Goal: Information Seeking & Learning: Learn about a topic

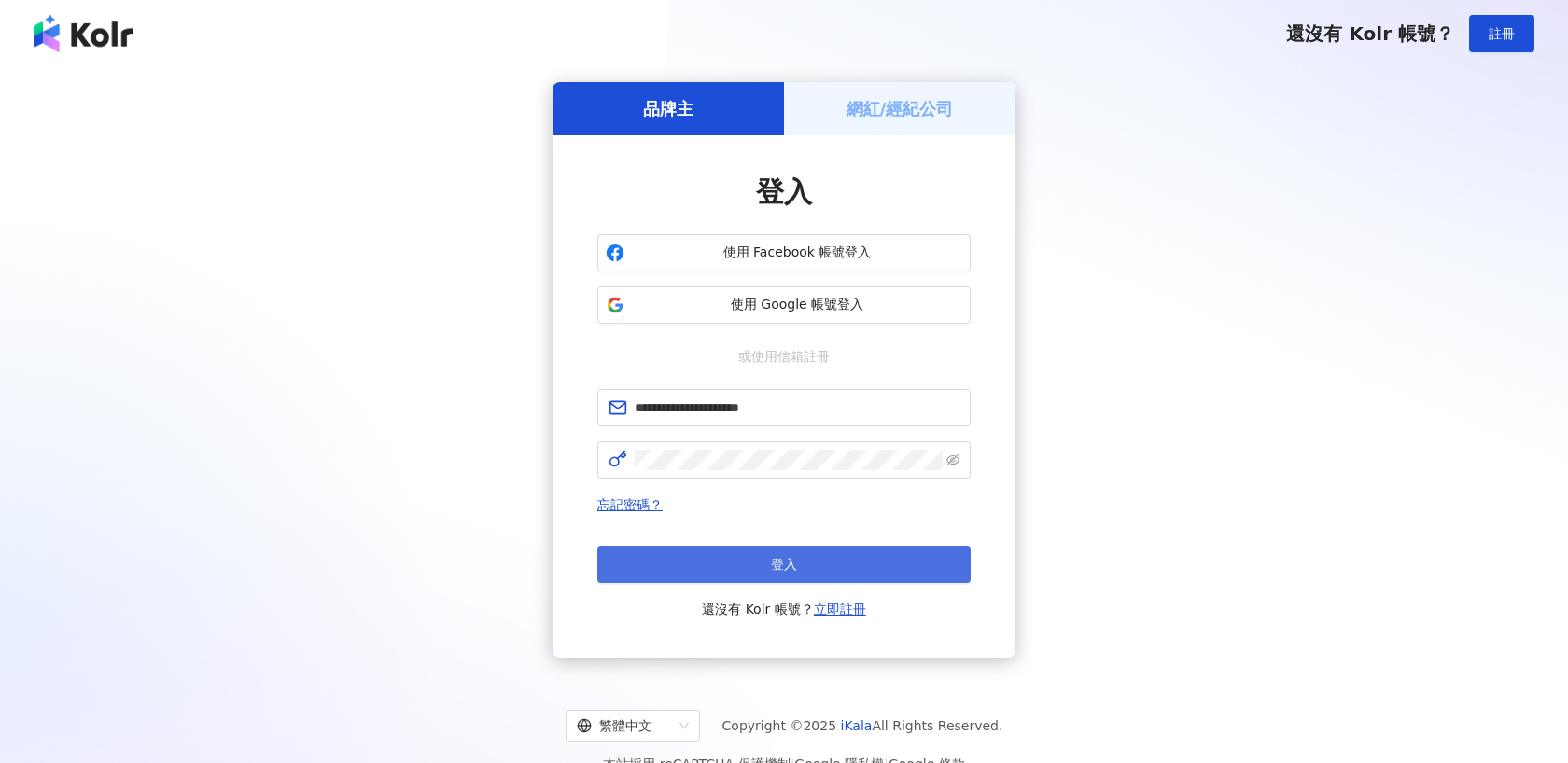
click at [835, 556] on button "登入" at bounding box center [784, 564] width 373 height 37
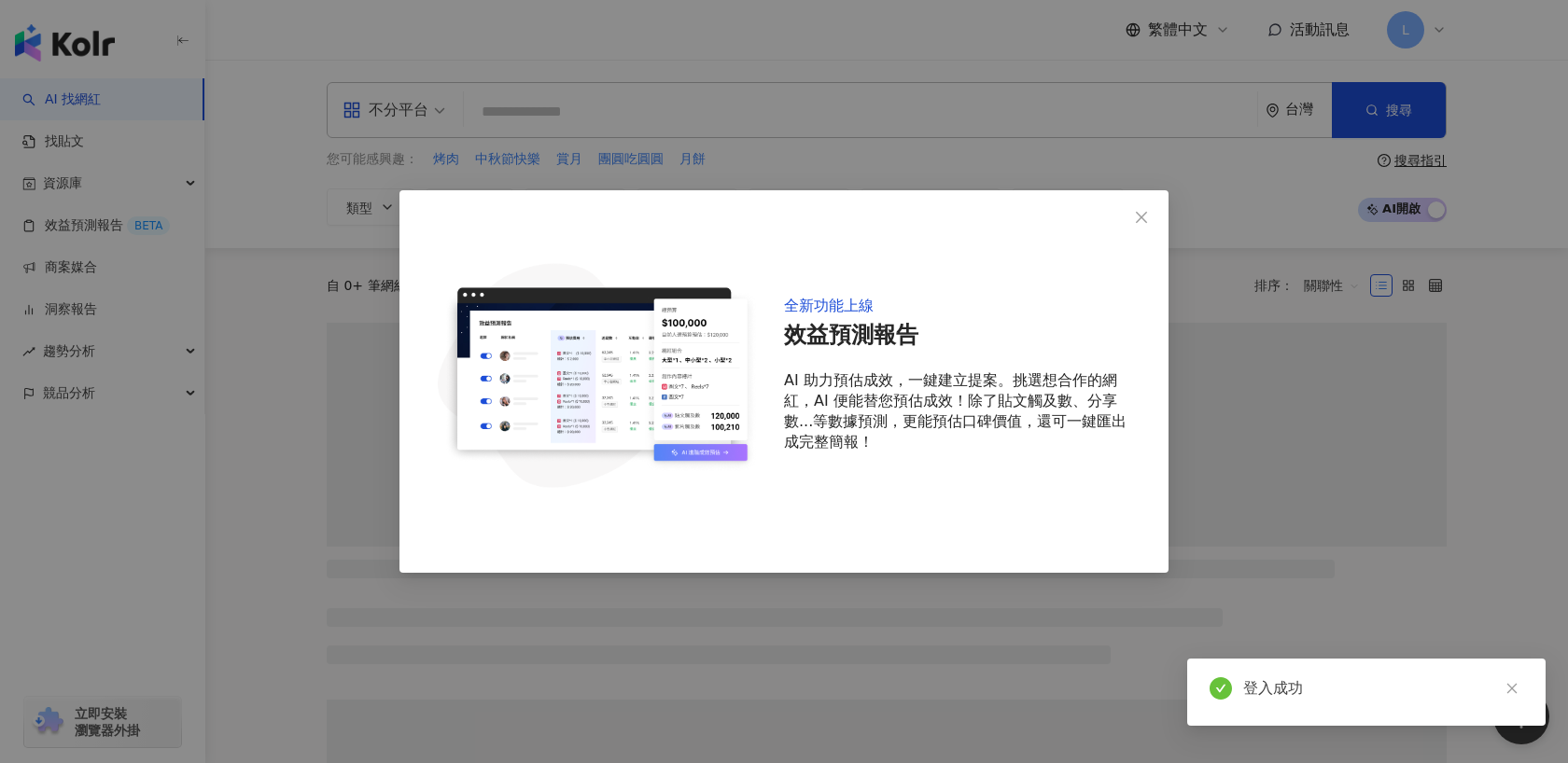
click at [164, 390] on div "全新功能上線 效益預測報告 AI 助力預估成效，一鍵建立提案。挑選想合作的網紅，AI 便能替您預估成效！除了貼文觸及數、分享數...等數據預測，更能預估口碑價…" at bounding box center [784, 382] width 1568 height 763
click at [1141, 213] on icon "close" at bounding box center [1141, 216] width 15 height 15
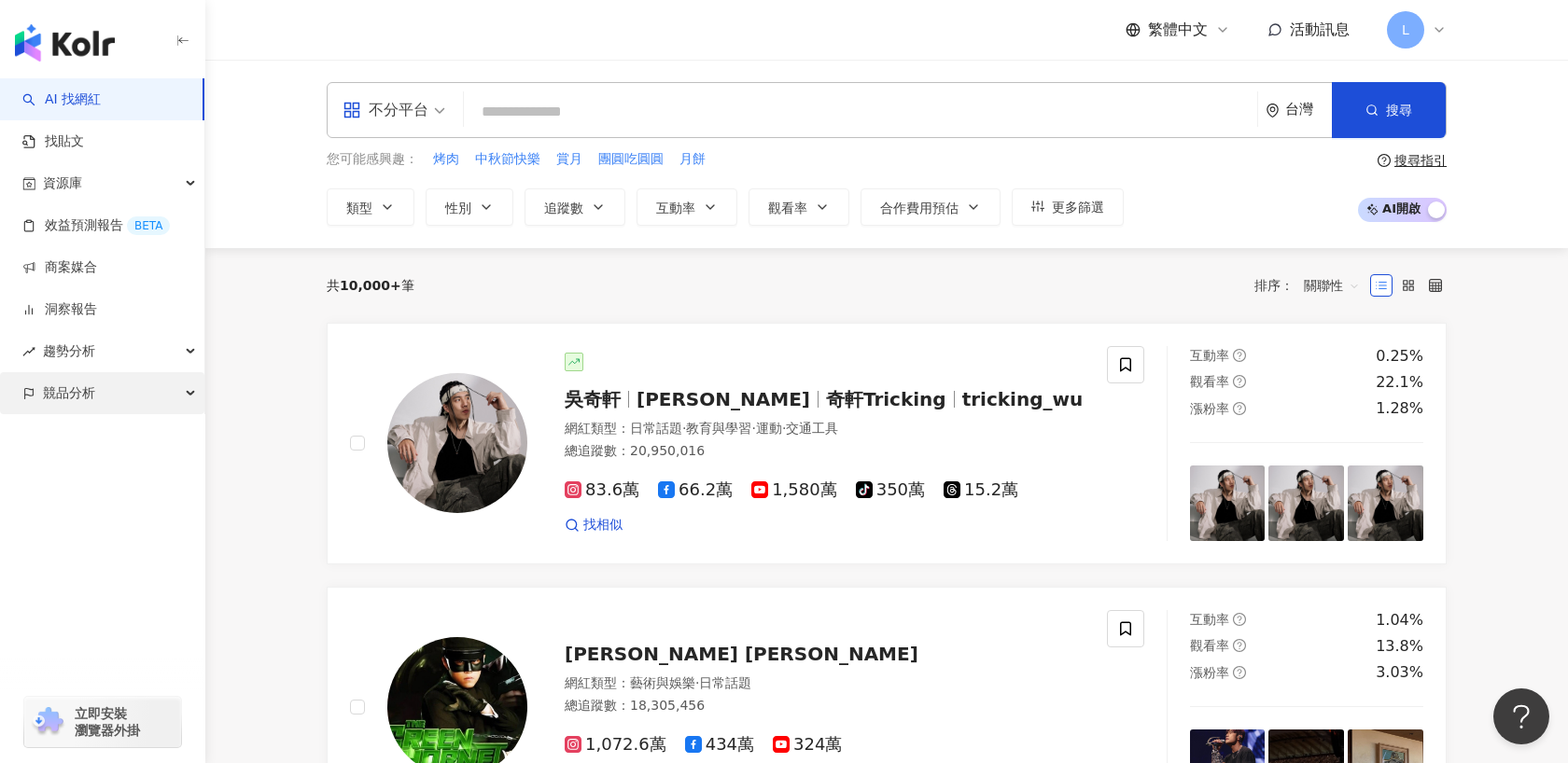
click at [200, 397] on div "競品分析" at bounding box center [102, 393] width 204 height 42
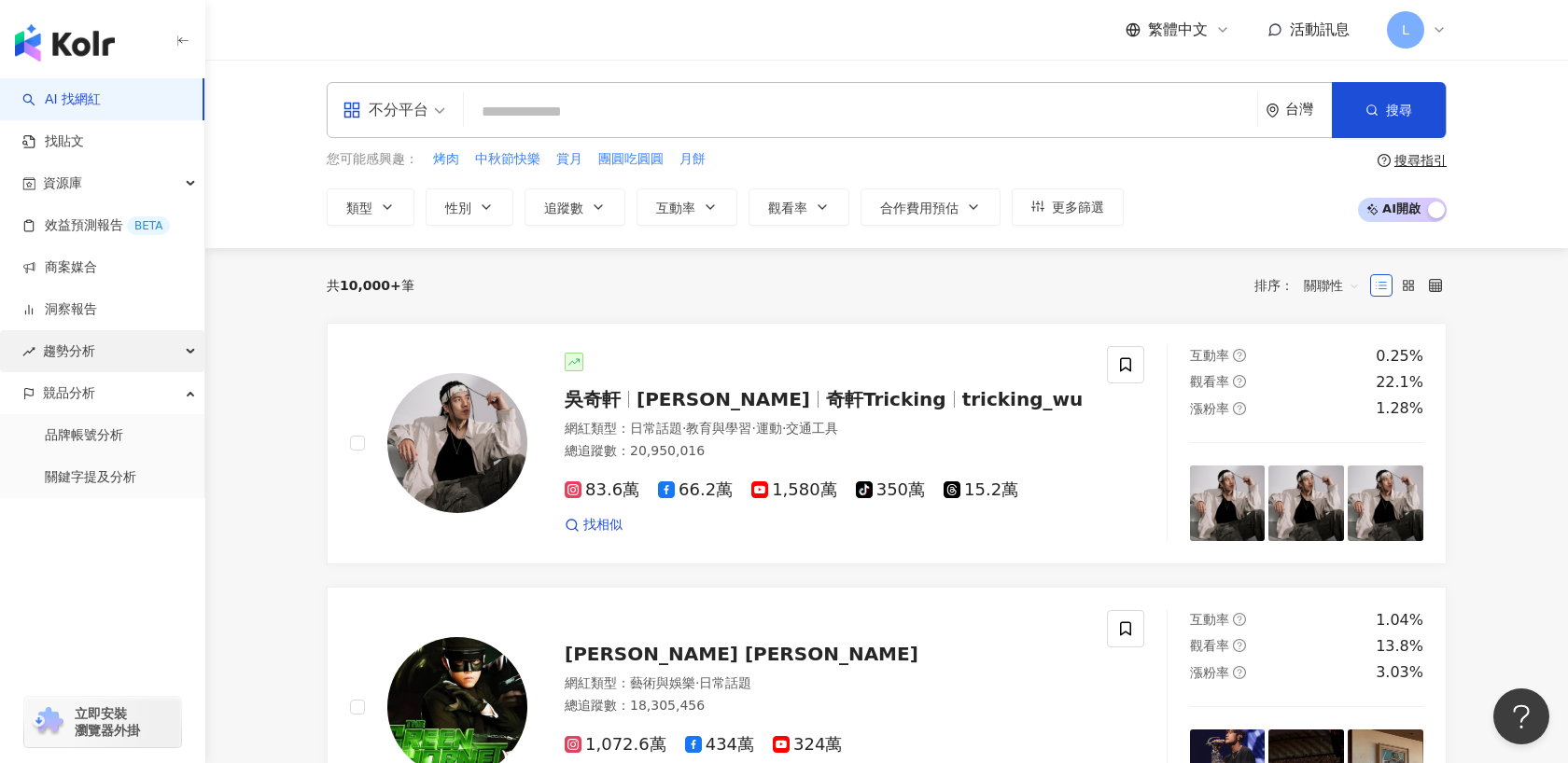
click at [182, 349] on div "趨勢分析" at bounding box center [102, 350] width 204 height 42
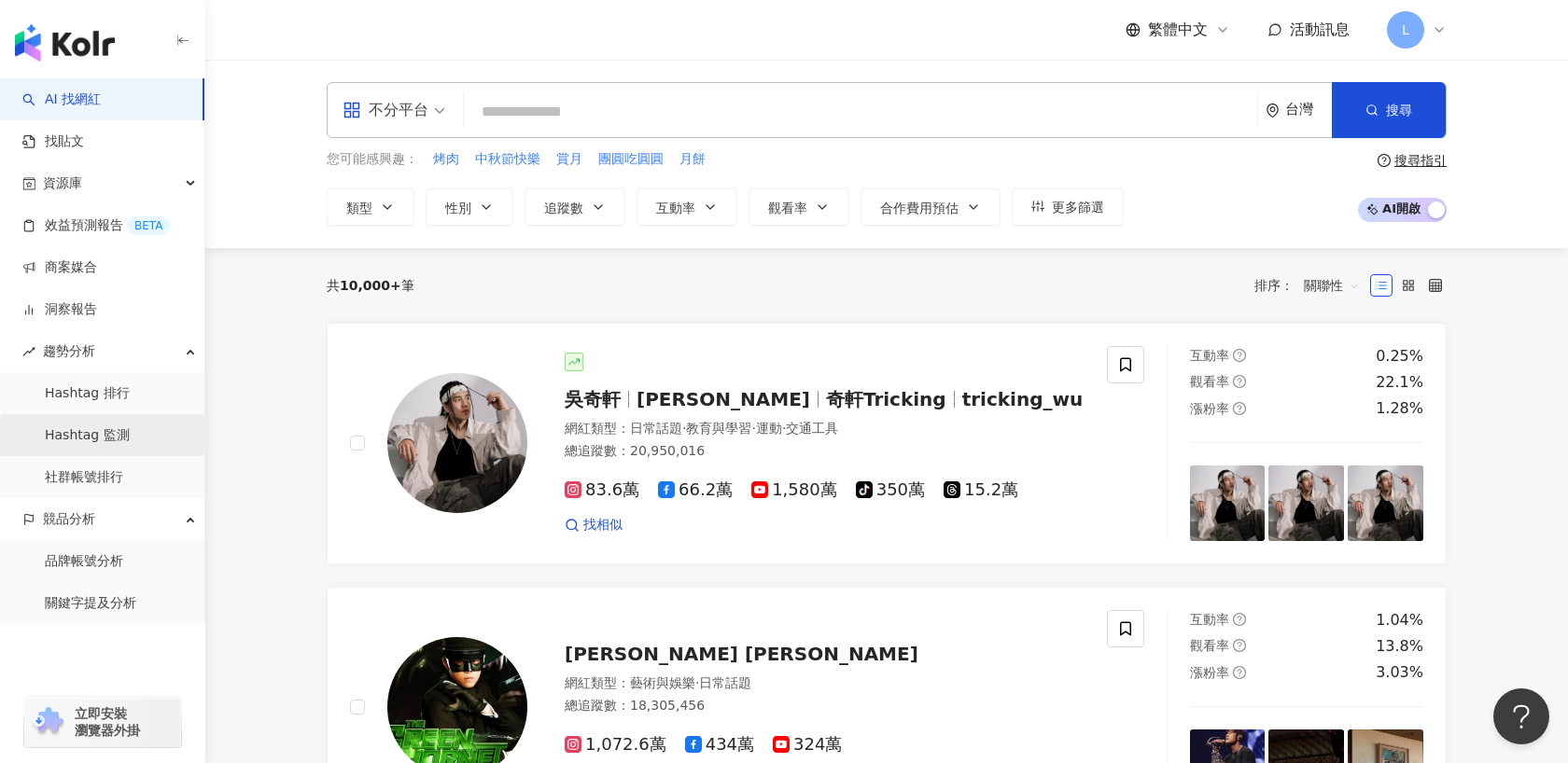
click at [111, 439] on link "Hashtag 監測" at bounding box center [86, 435] width 84 height 18
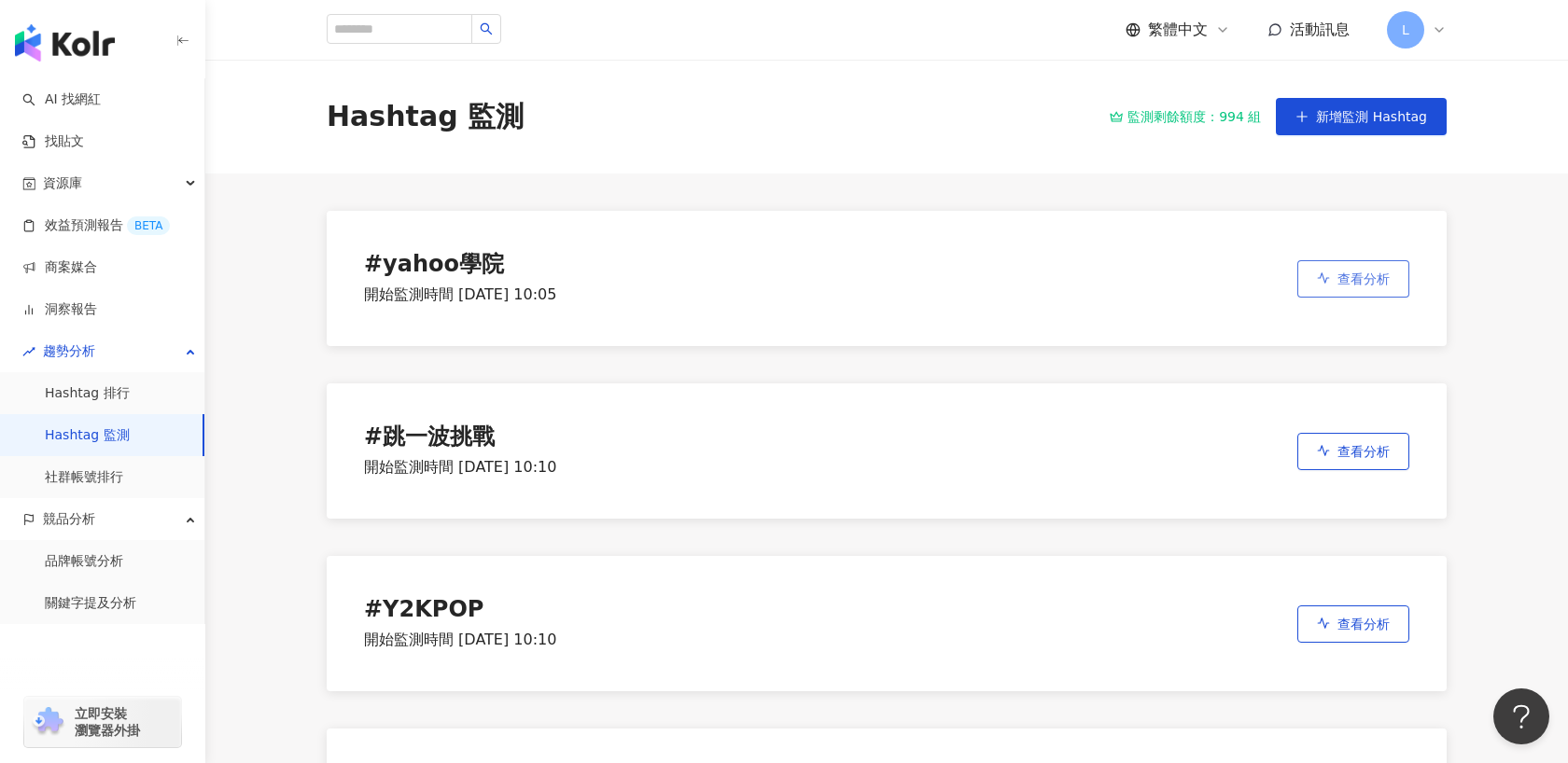
click at [1336, 285] on button "查看分析" at bounding box center [1352, 279] width 112 height 37
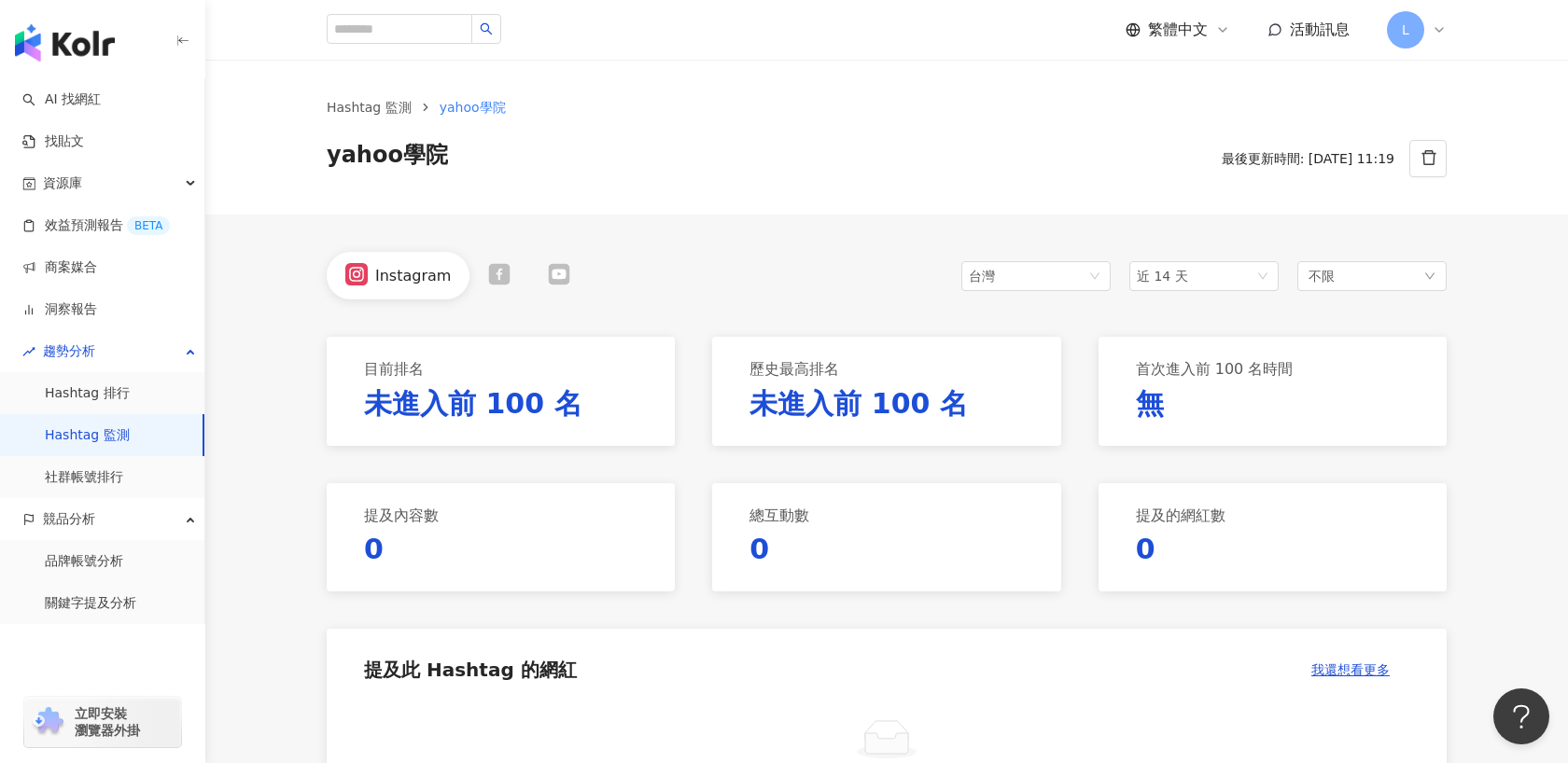
click at [498, 271] on icon at bounding box center [500, 274] width 21 height 21
click at [114, 435] on link "Hashtag 監測" at bounding box center [86, 435] width 84 height 18
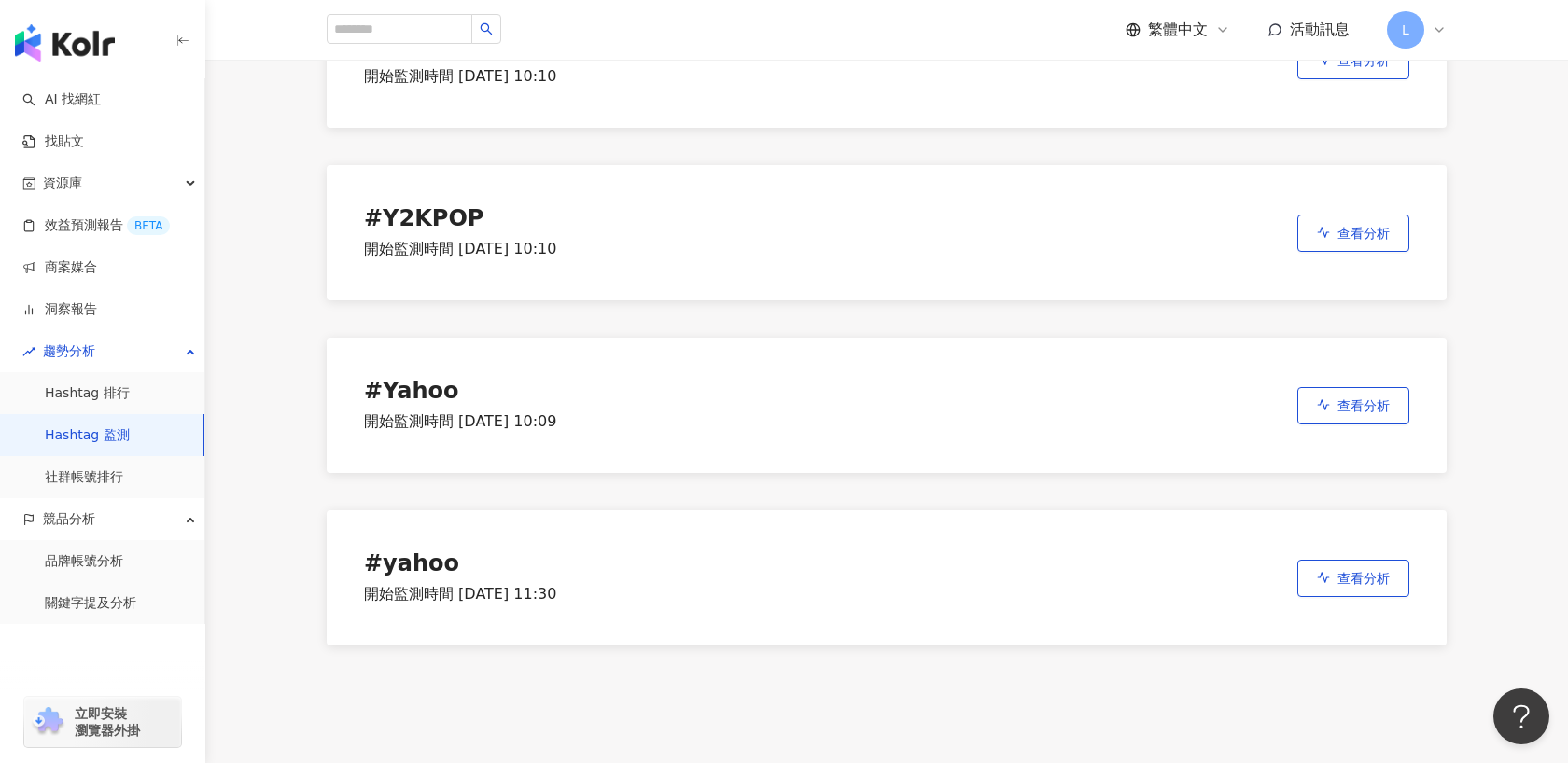
scroll to position [404, 0]
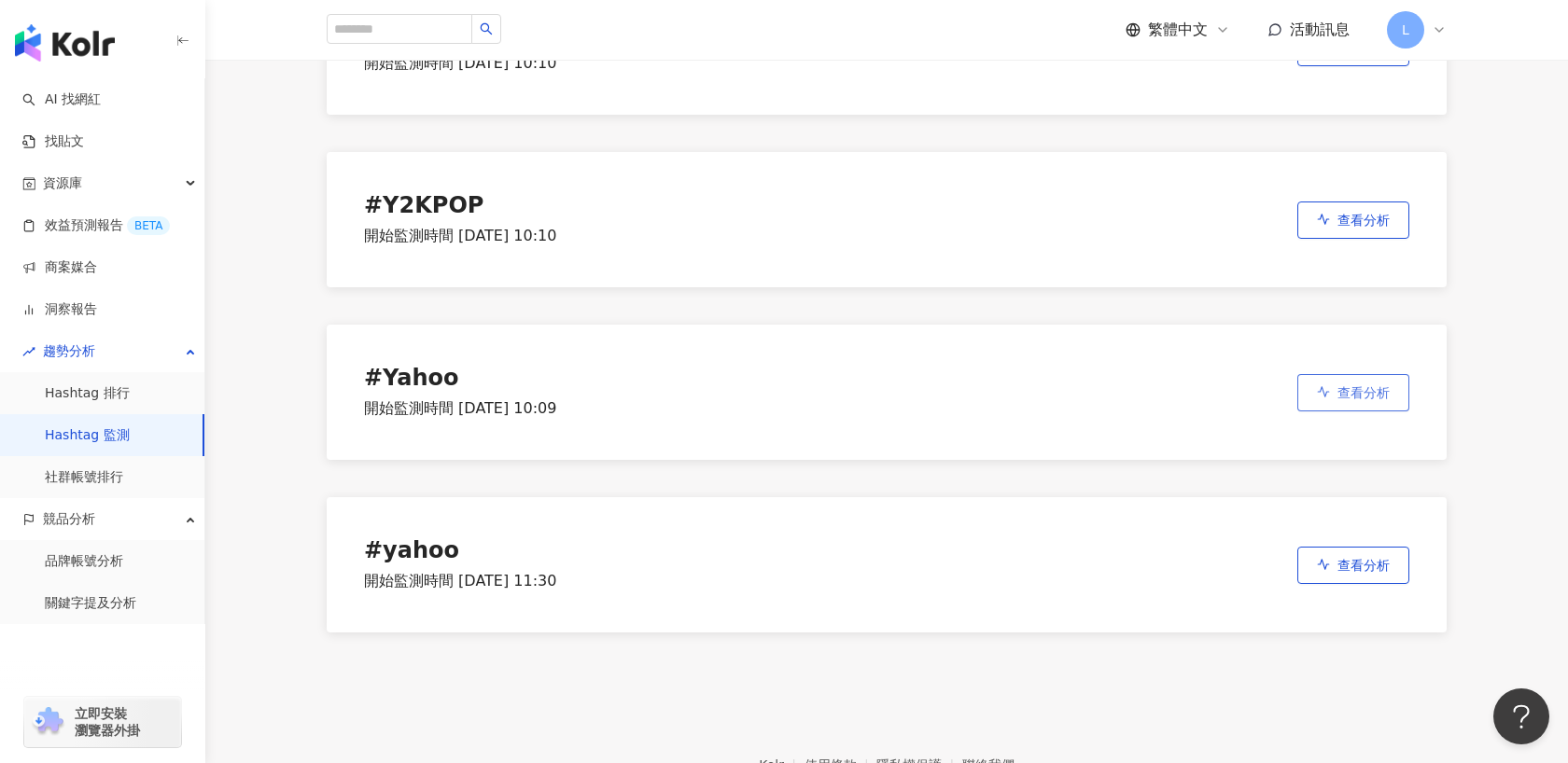
click at [1373, 390] on span "查看分析" at bounding box center [1363, 392] width 52 height 15
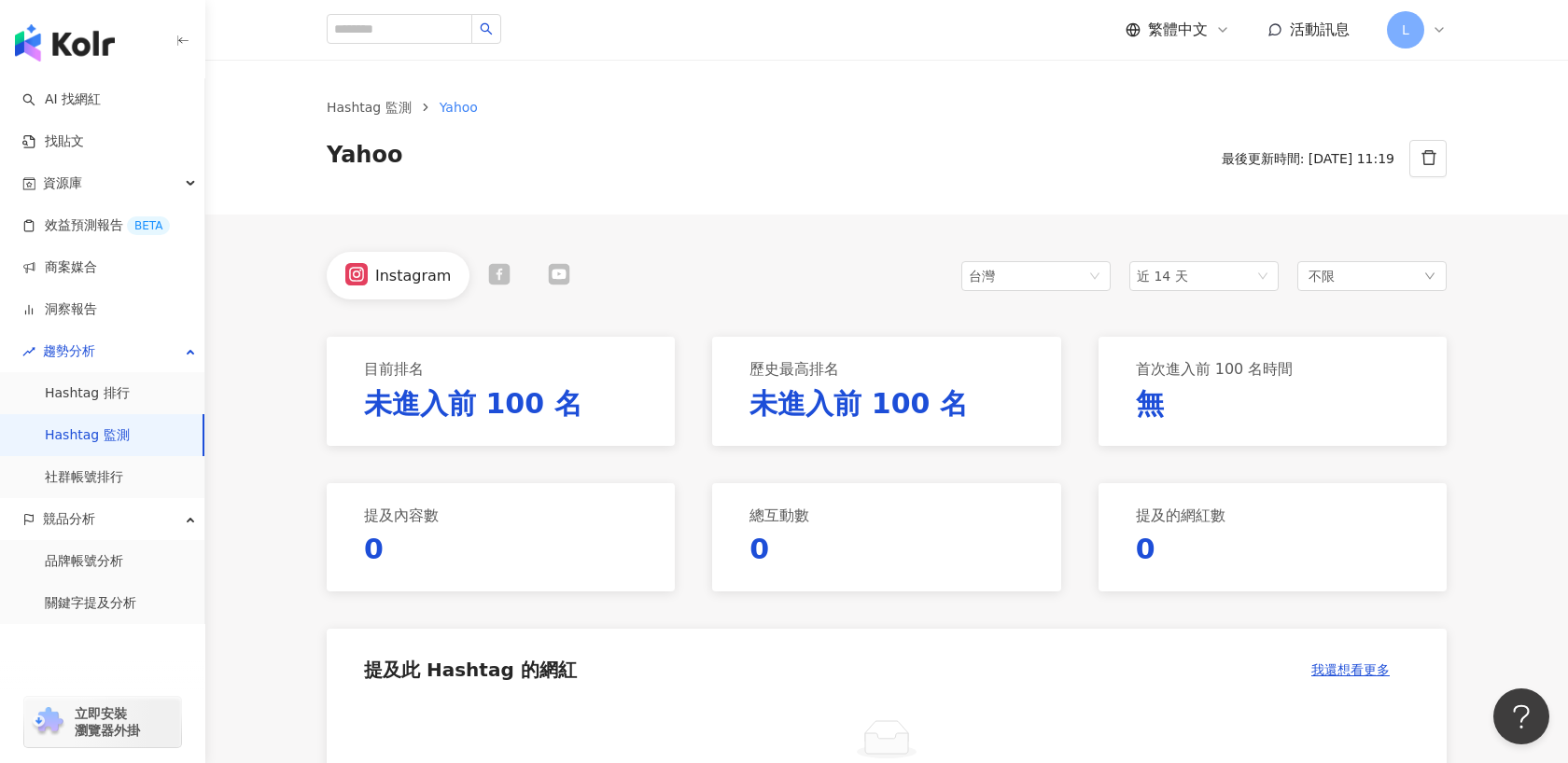
click at [491, 266] on icon at bounding box center [500, 274] width 21 height 21
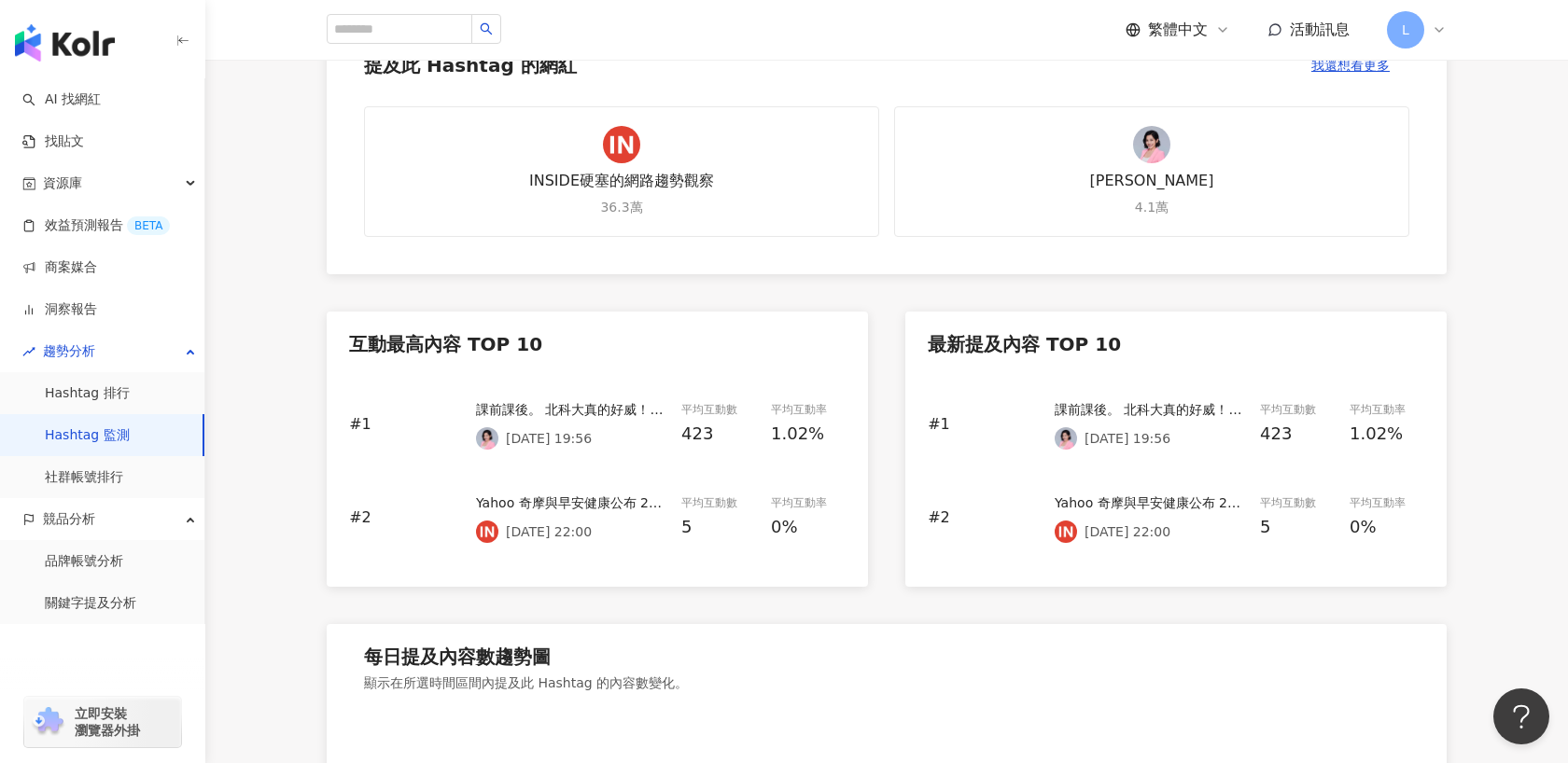
scroll to position [622, 0]
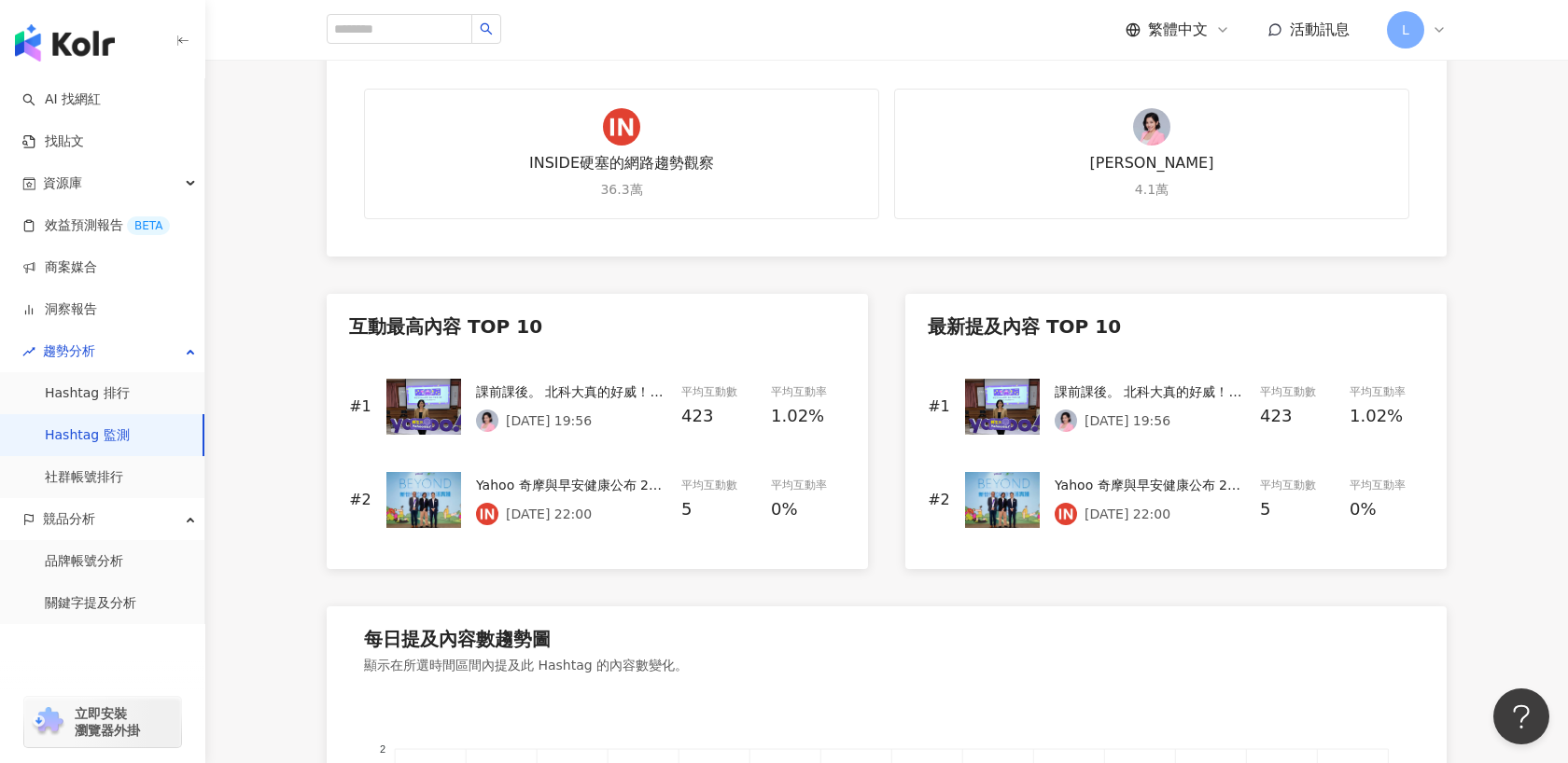
click at [1166, 392] on div "課前課後。 北科大真的好威！財經常識測驗，竟然超過5位完全答對，平分2千元的7-11禮券。對比我當年大學時的「無知」，同學們實在太厲害了。 每位參加的同學，報…" at bounding box center [1150, 391] width 190 height 20
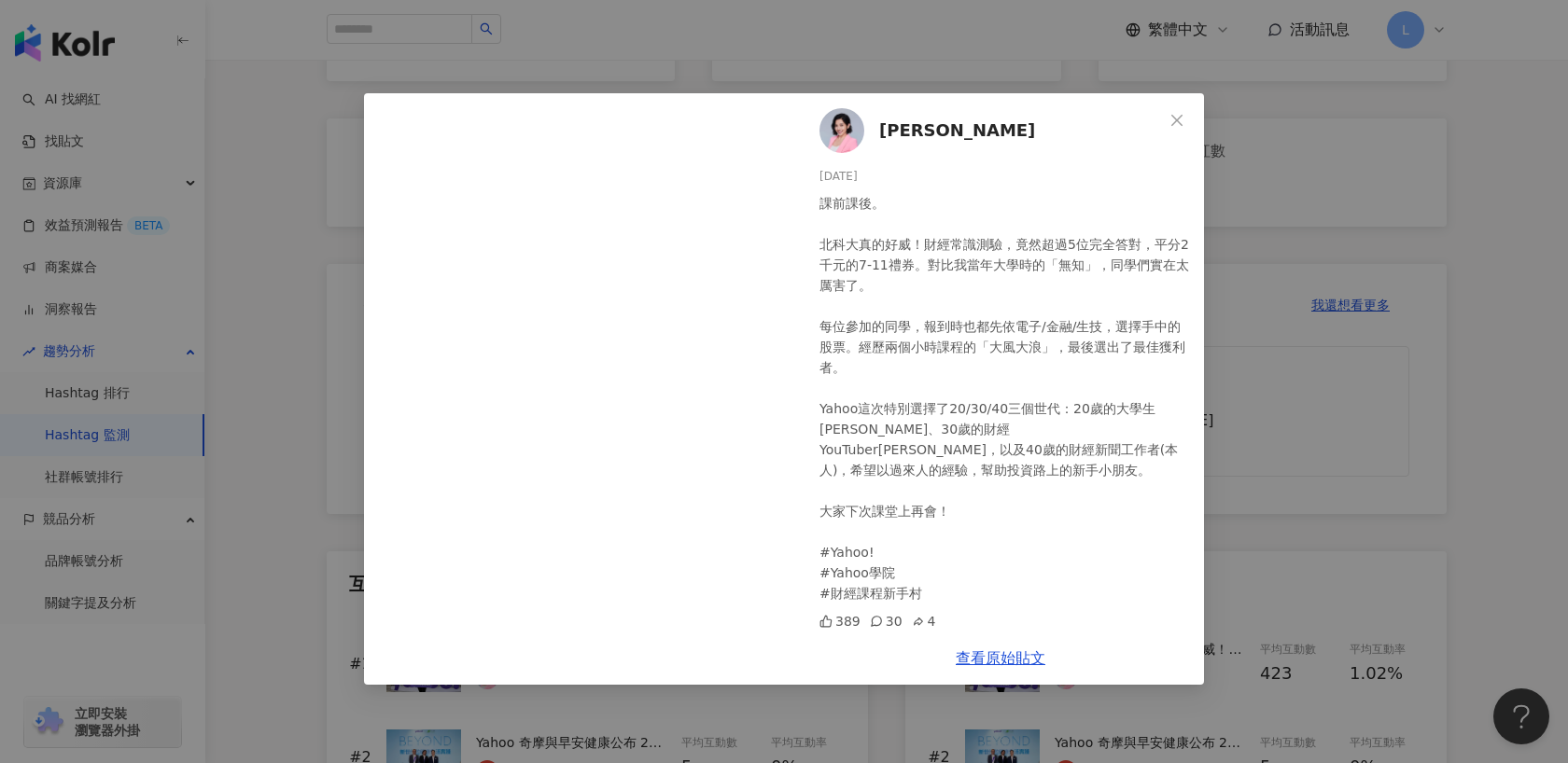
scroll to position [370, 0]
click at [1179, 110] on button "Close" at bounding box center [1177, 120] width 37 height 37
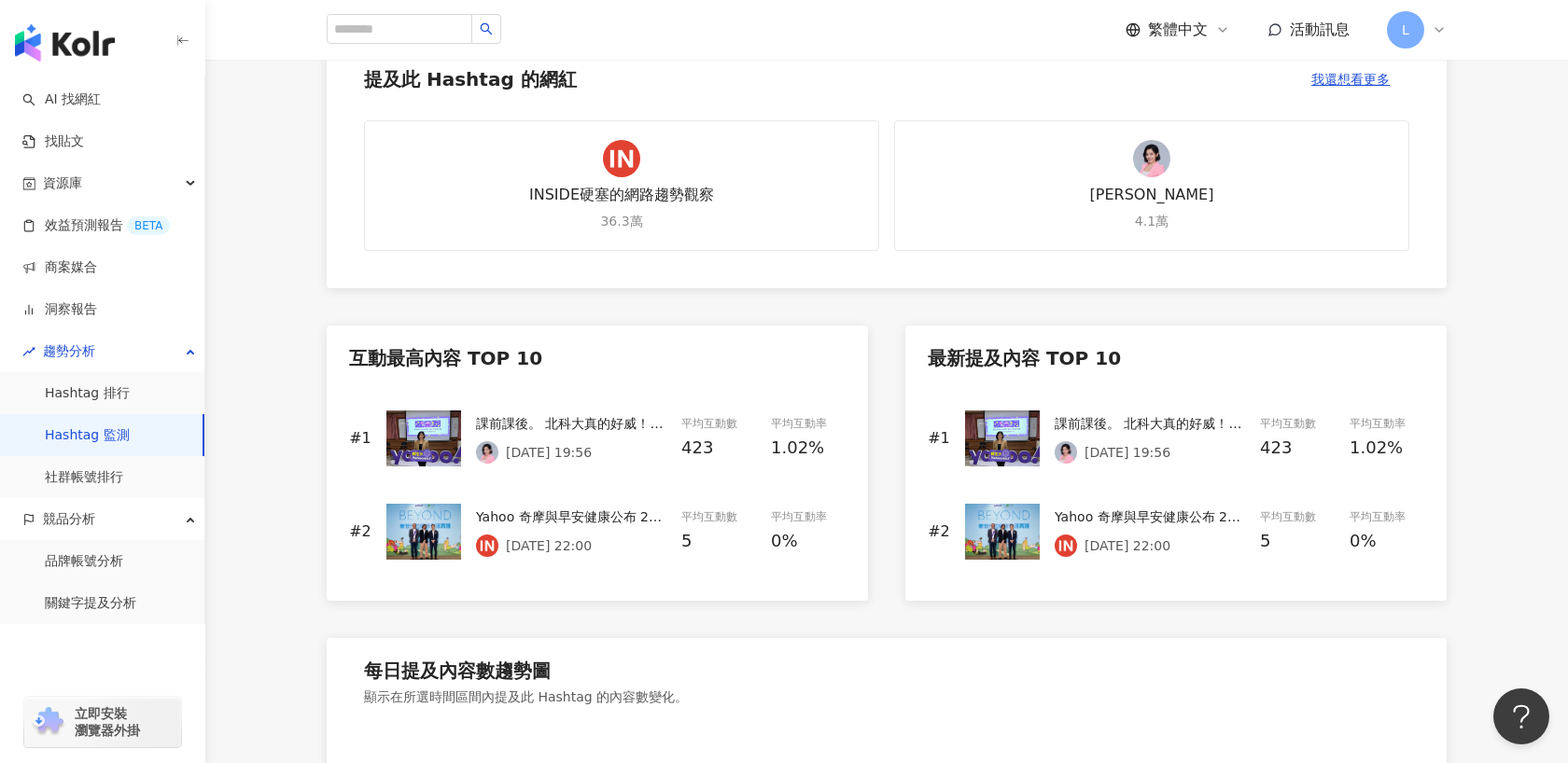
scroll to position [637, 0]
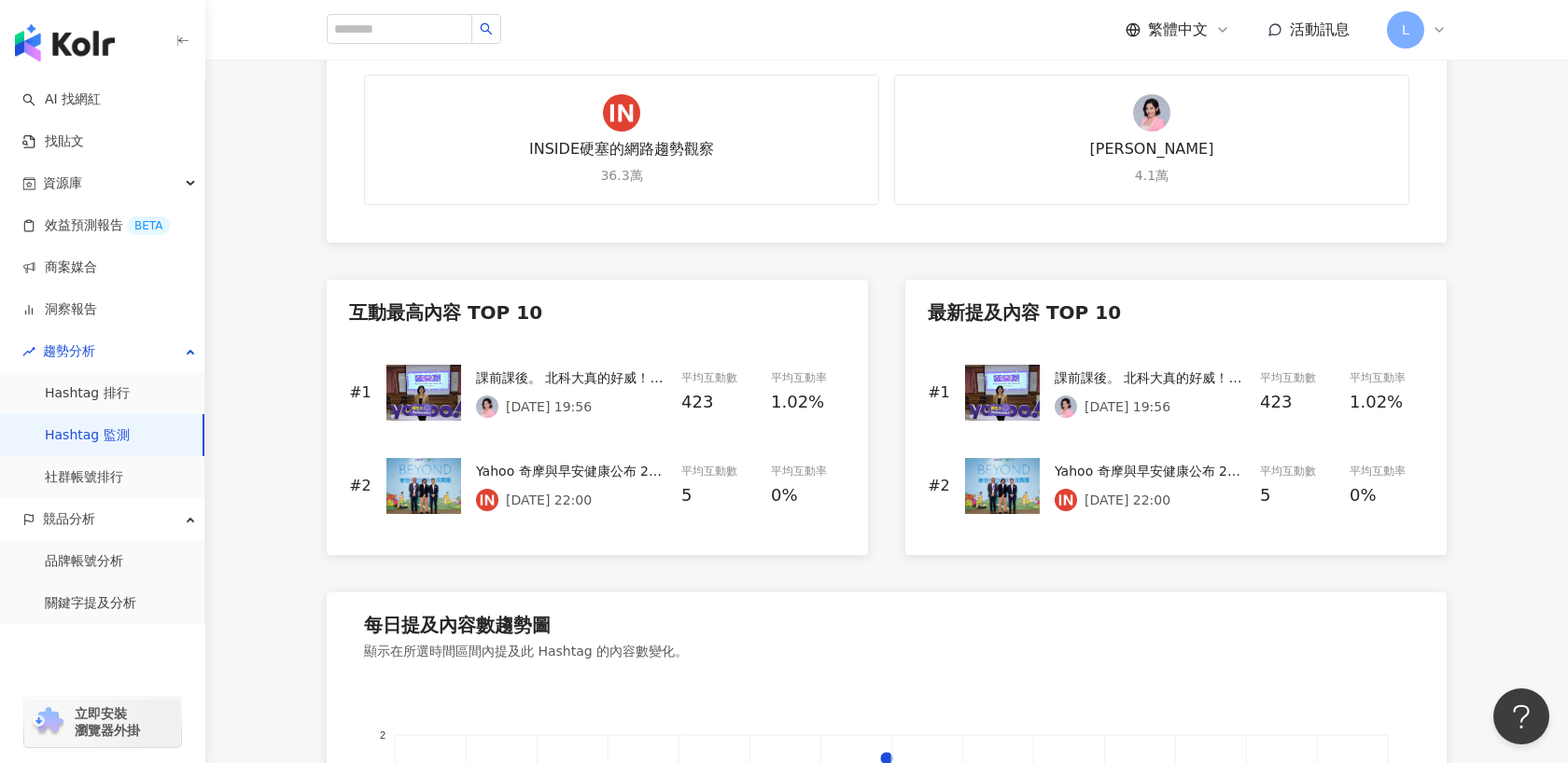
click at [572, 383] on div "課前課後。 北科大真的好威！財經常識測驗，竟然超過5位完全答對，平分2千元的7-11禮券。對比我當年大學時的「無知」，同學們實在太厲害了。 每位參加的同學，報…" at bounding box center [571, 378] width 190 height 20
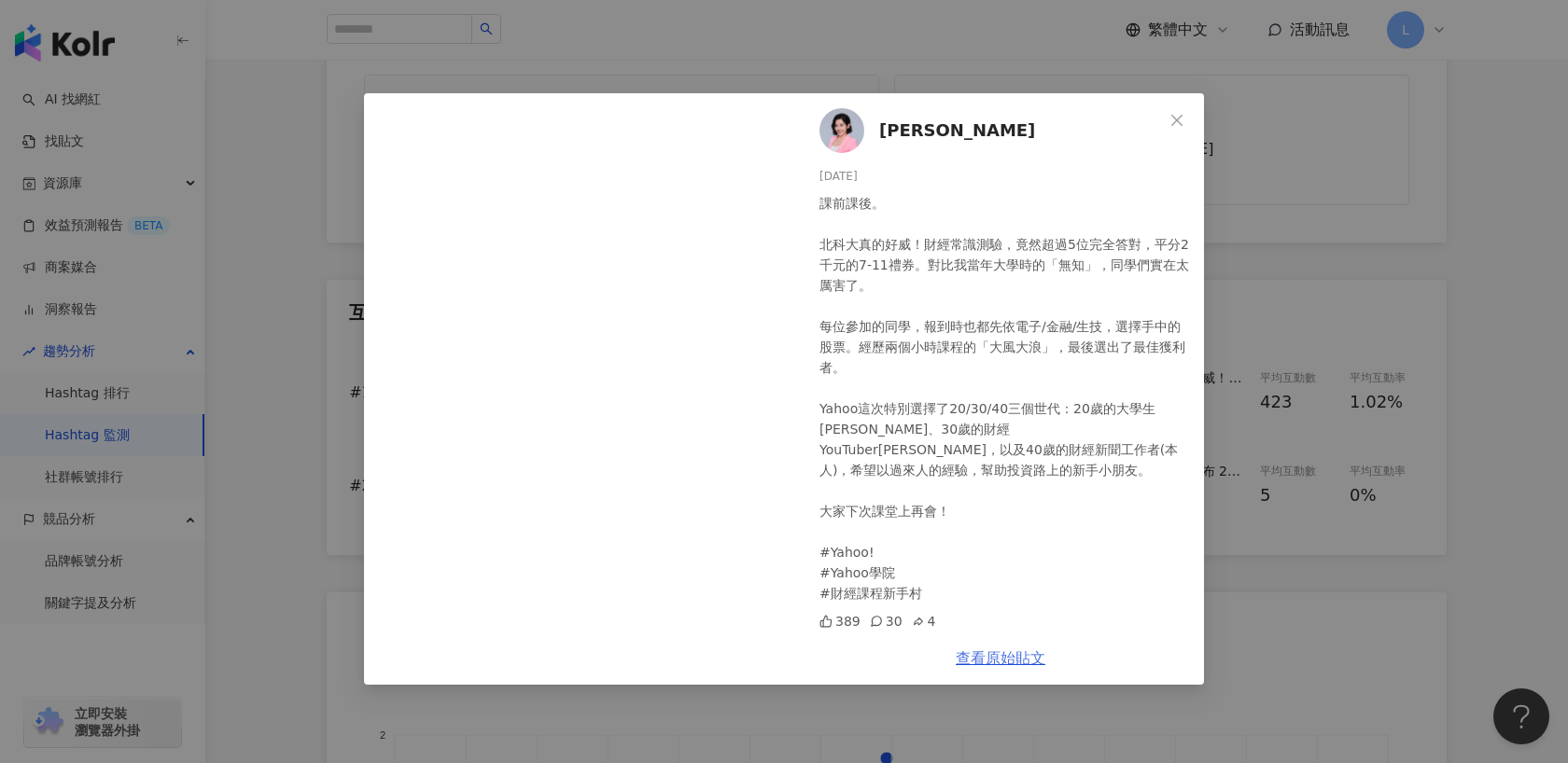
click at [995, 660] on link "查看原始貼文" at bounding box center [1000, 658] width 89 height 17
click at [1181, 120] on icon "close" at bounding box center [1176, 119] width 15 height 15
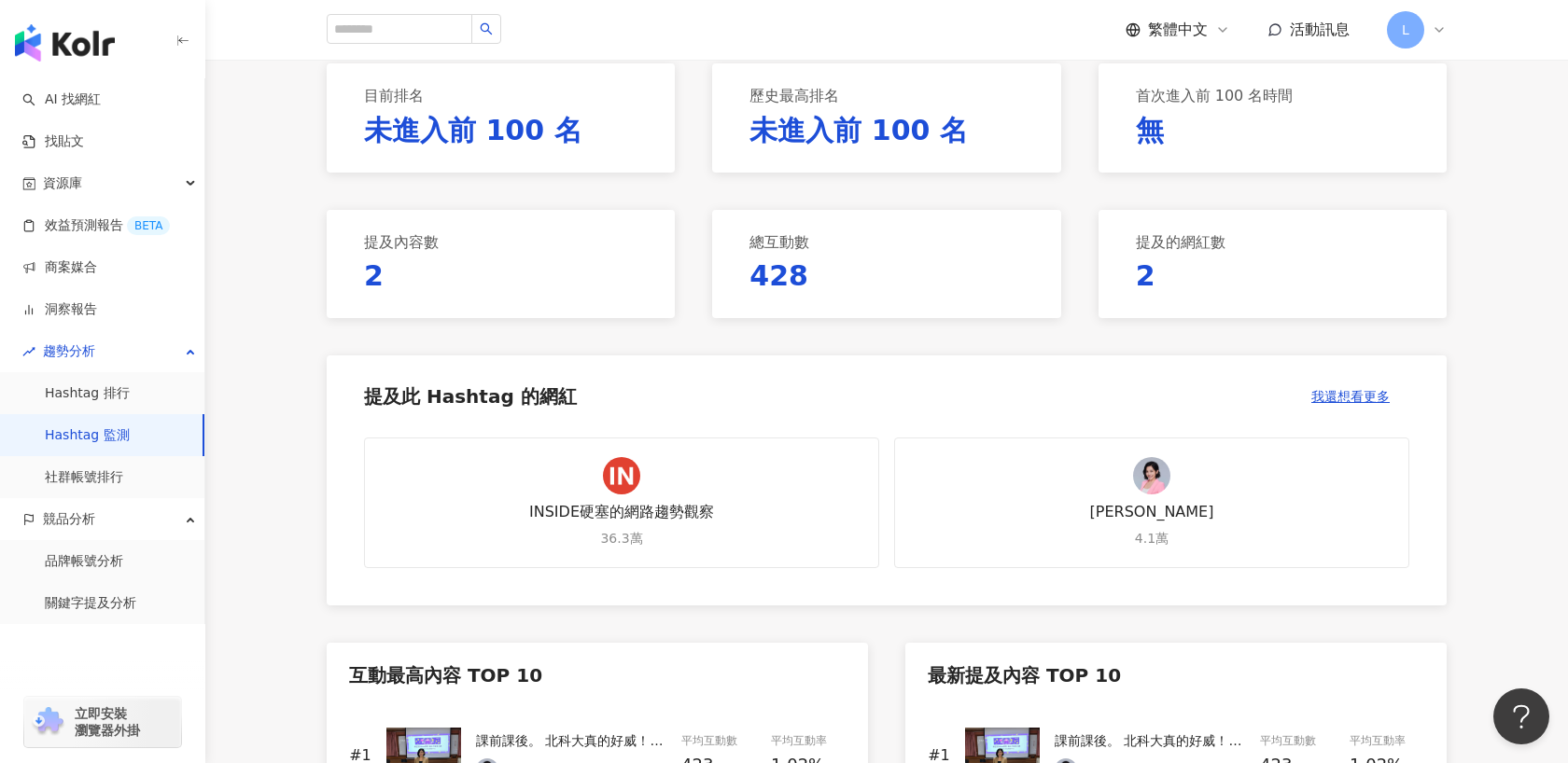
scroll to position [275, 0]
click at [1153, 506] on div "[PERSON_NAME]" at bounding box center [1152, 511] width 124 height 20
